Goal: Task Accomplishment & Management: Use online tool/utility

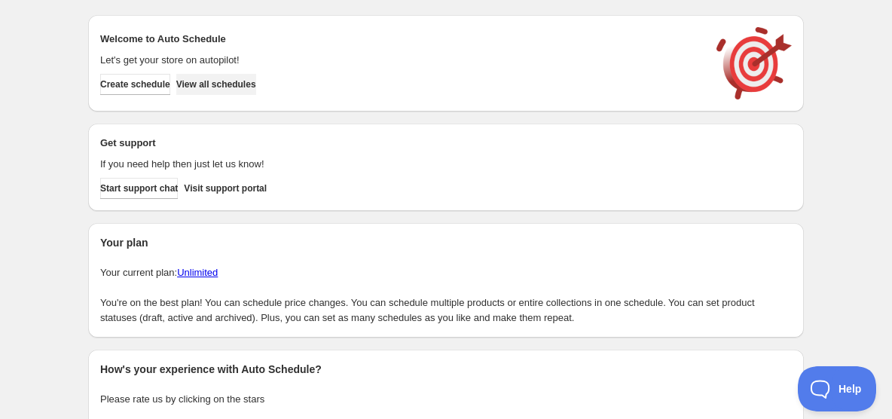
click at [255, 81] on span "View all schedules" at bounding box center [216, 84] width 80 height 12
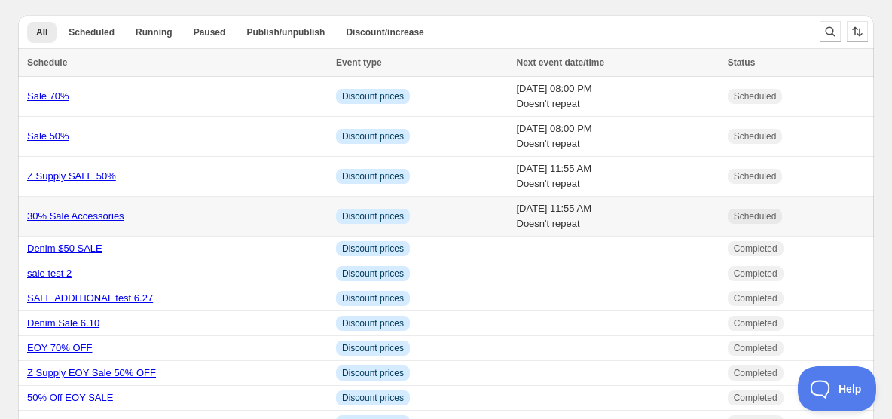
click at [48, 217] on link "30% Sale Accessories" at bounding box center [75, 215] width 97 height 11
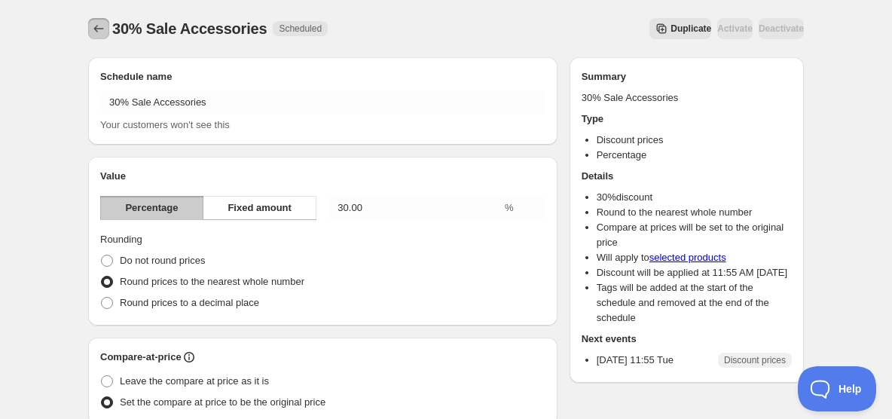
click at [99, 27] on icon "Schedules" at bounding box center [98, 28] width 15 height 15
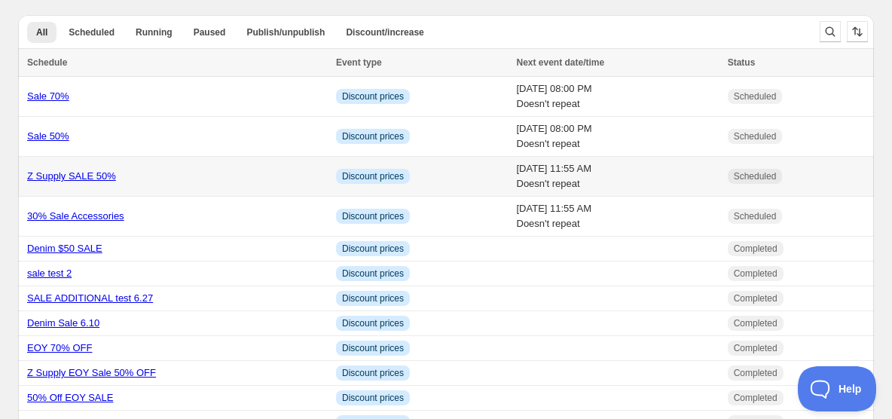
click at [62, 176] on link "Z Supply SALE 50%" at bounding box center [71, 175] width 89 height 11
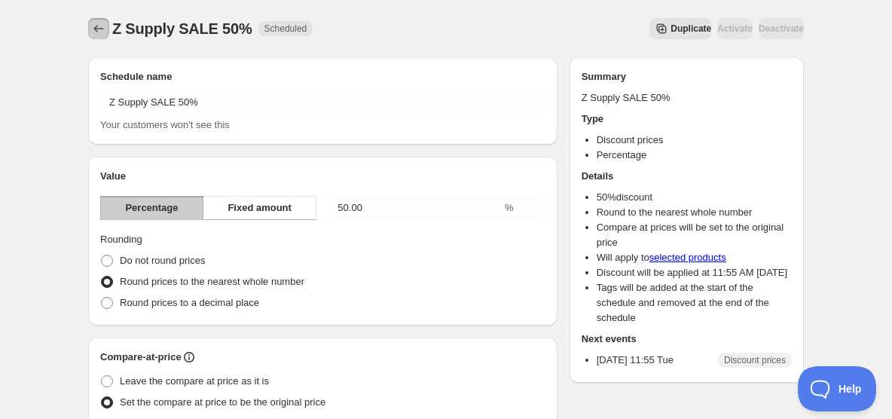
click at [97, 29] on icon "Schedules" at bounding box center [99, 29] width 10 height 8
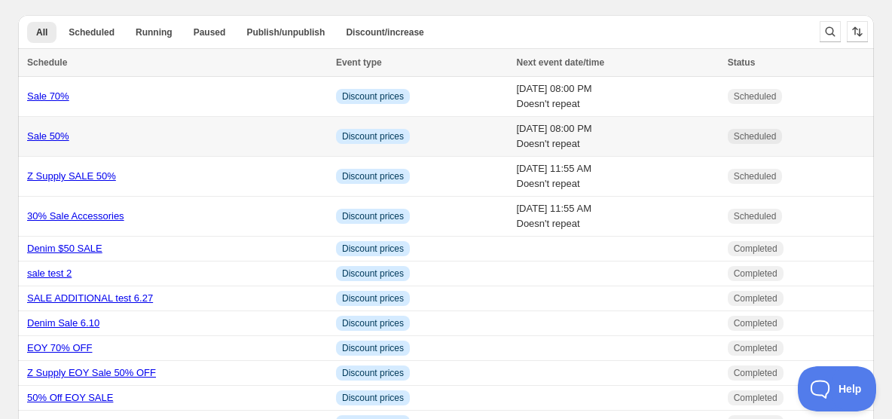
click at [50, 138] on link "Sale 50%" at bounding box center [48, 135] width 42 height 11
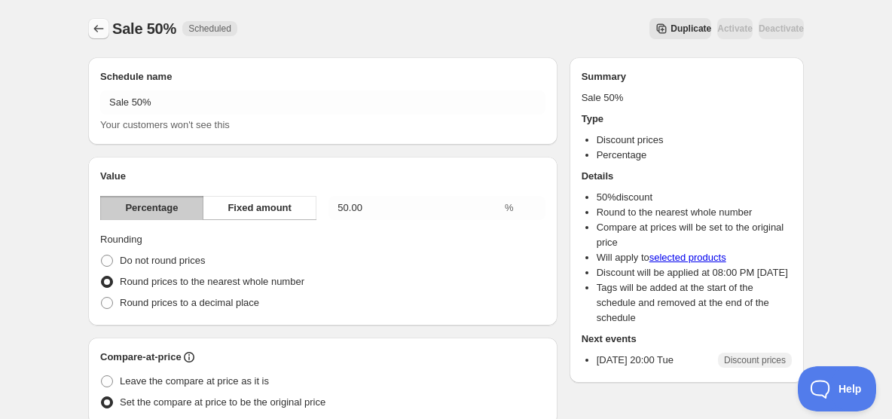
click at [99, 26] on icon "Schedules" at bounding box center [98, 28] width 15 height 15
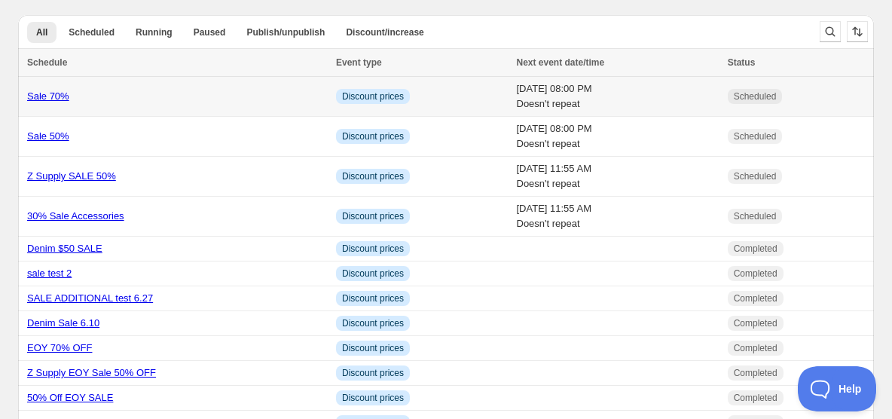
click at [38, 98] on link "Sale 70%" at bounding box center [48, 95] width 42 height 11
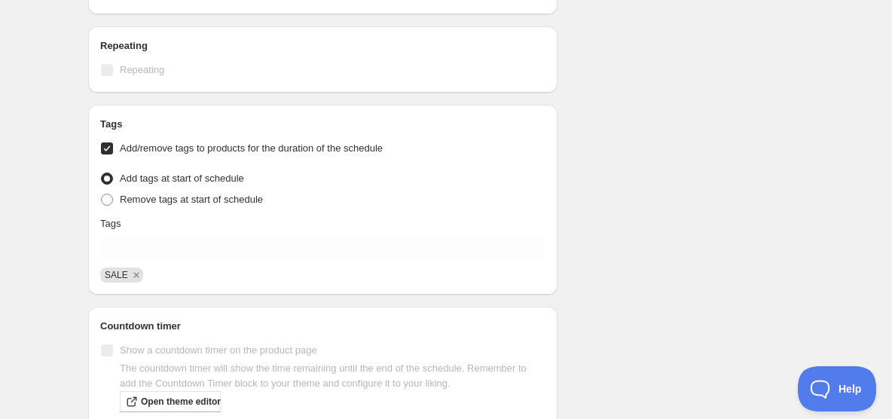
scroll to position [3319, 0]
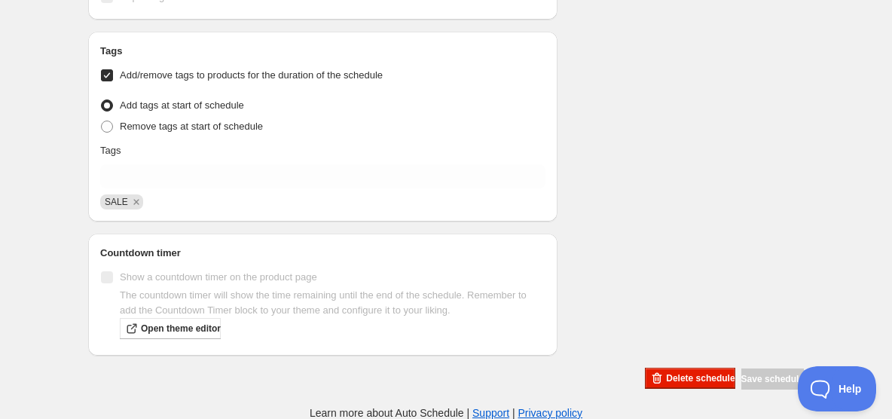
type input "11:55"
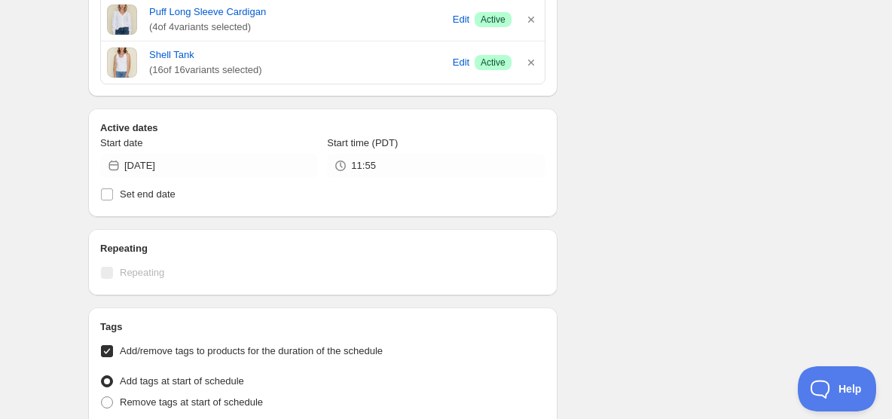
scroll to position [3045, 0]
